Goal: Navigation & Orientation: Find specific page/section

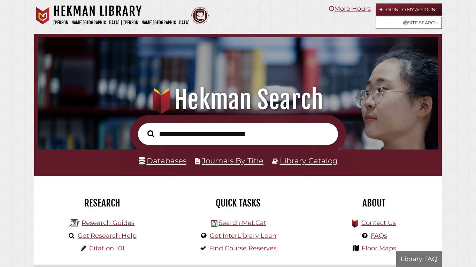
scroll to position [132, 397]
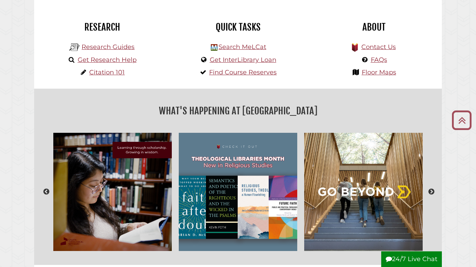
scroll to position [132, 397]
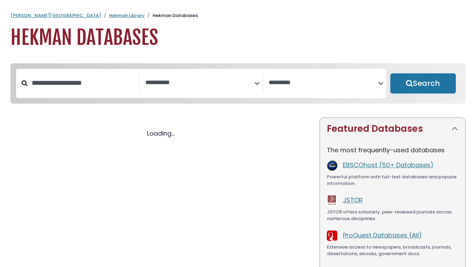
select select "Database Subject Filter"
select select "Database Vendors Filter"
select select "Database Subject Filter"
select select "Database Vendors Filter"
